Goal: Information Seeking & Learning: Learn about a topic

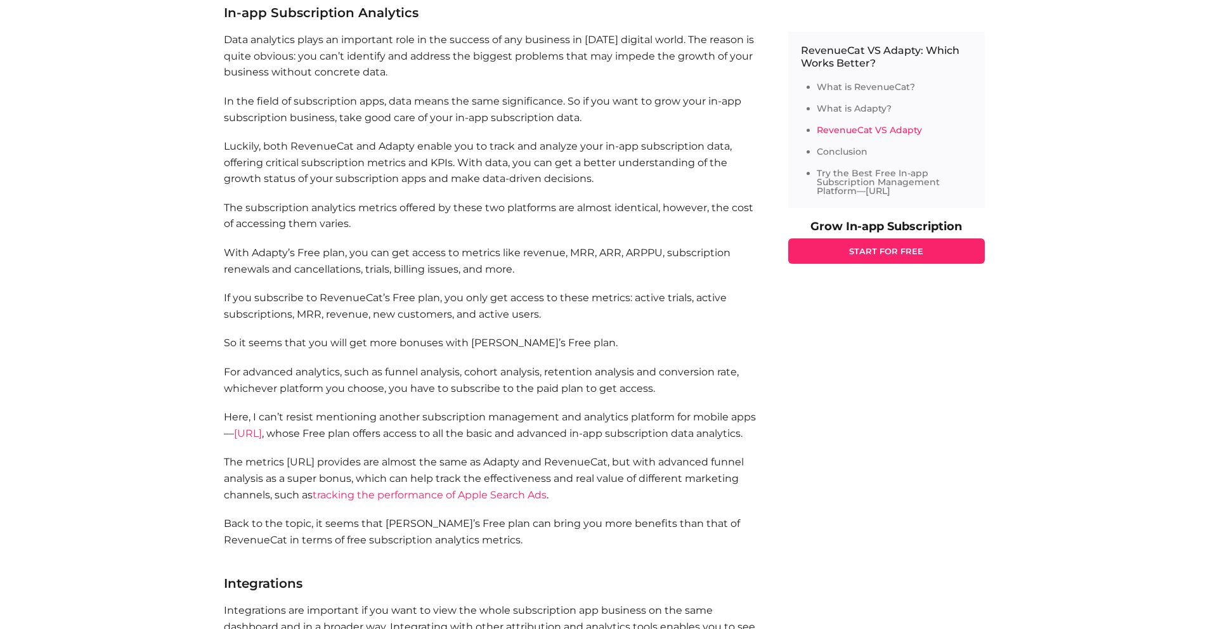
scroll to position [1607, 0]
click at [262, 434] on link "[URL]" at bounding box center [248, 430] width 28 height 12
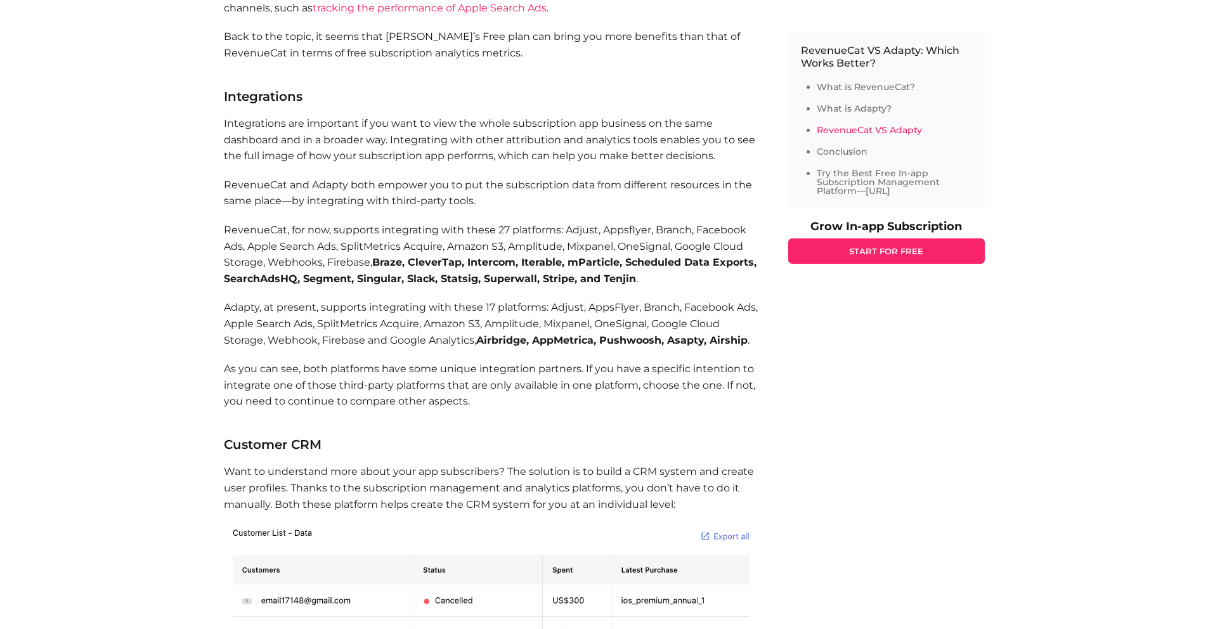
scroll to position [2093, 0]
click at [529, 346] on p "Adapty, at present, supports integrating with these 17 platforms: Adjust, AppsF…" at bounding box center [493, 321] width 539 height 49
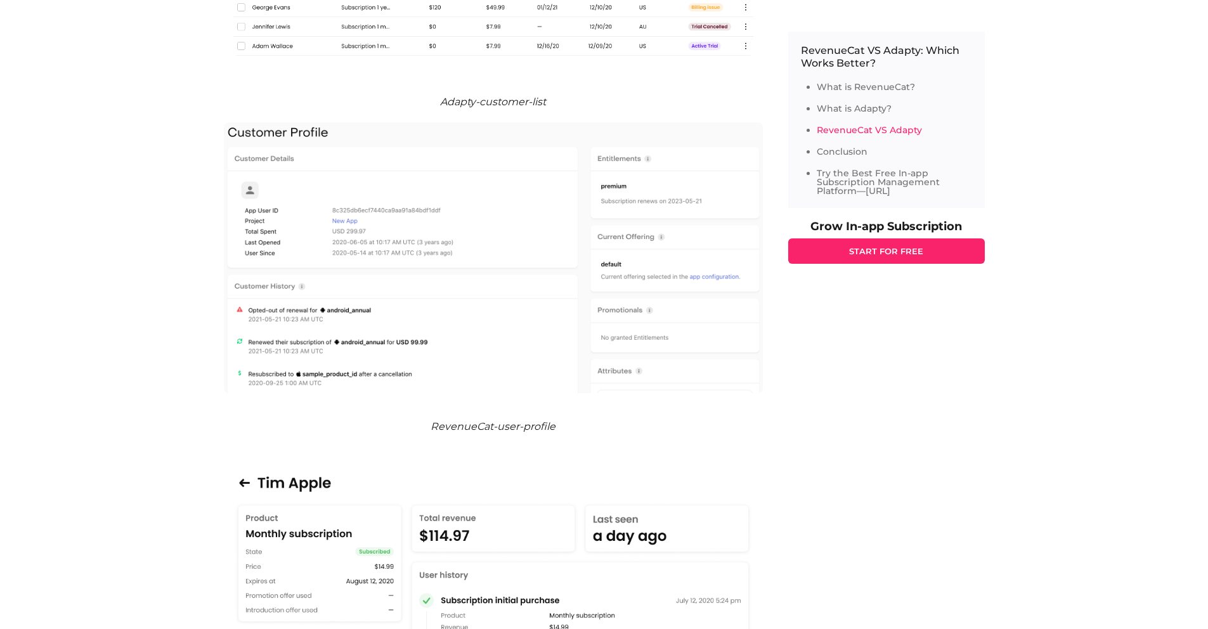
scroll to position [3324, 0]
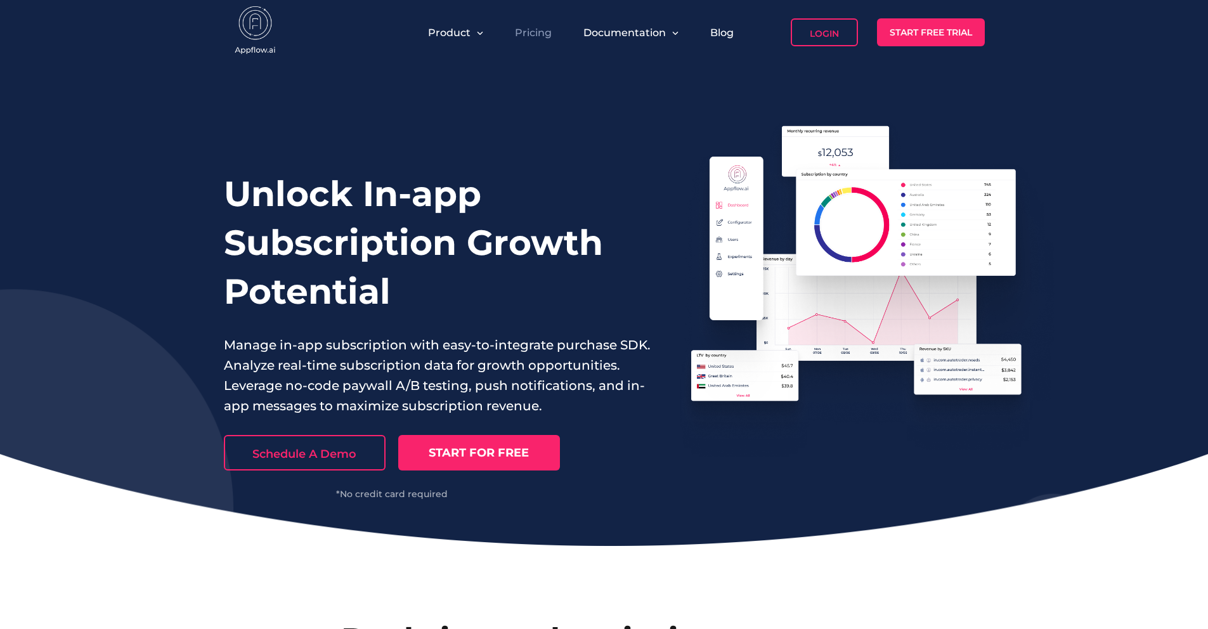
click at [532, 33] on link "Pricing" at bounding box center [533, 33] width 37 height 12
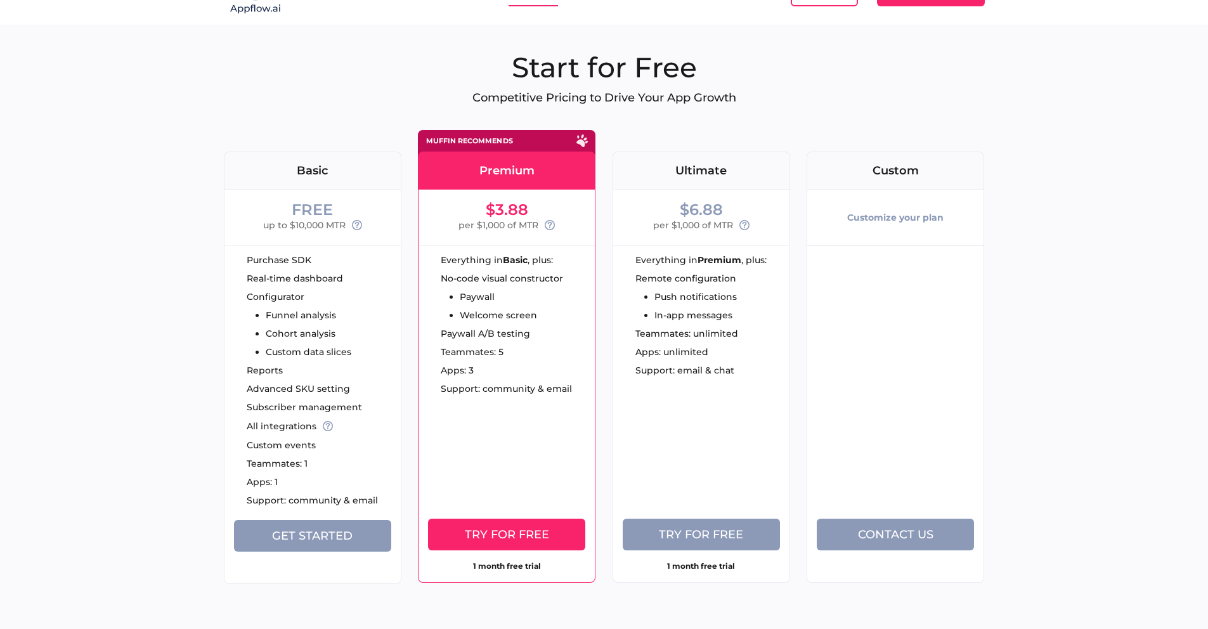
scroll to position [39, 0]
